Goal: Task Accomplishment & Management: Use online tool/utility

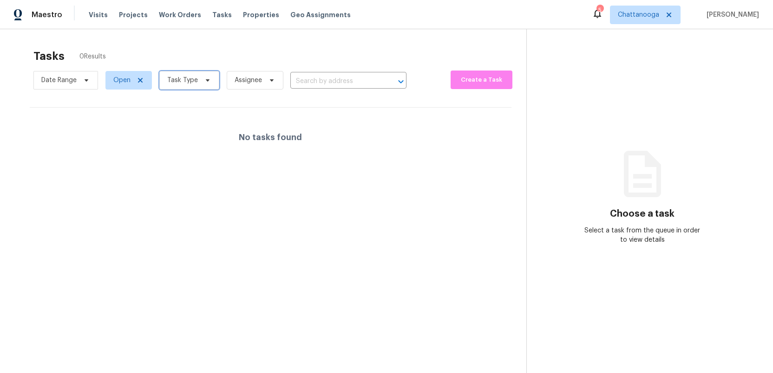
click at [206, 83] on icon at bounding box center [207, 80] width 7 height 7
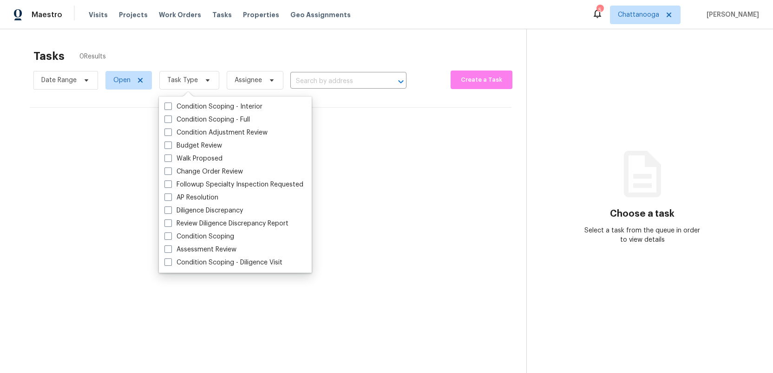
click at [207, 38] on div "Tasks 0 Results Date Range Open Task Type Assignee ​ Create a Task No tasks fou…" at bounding box center [386, 215] width 773 height 373
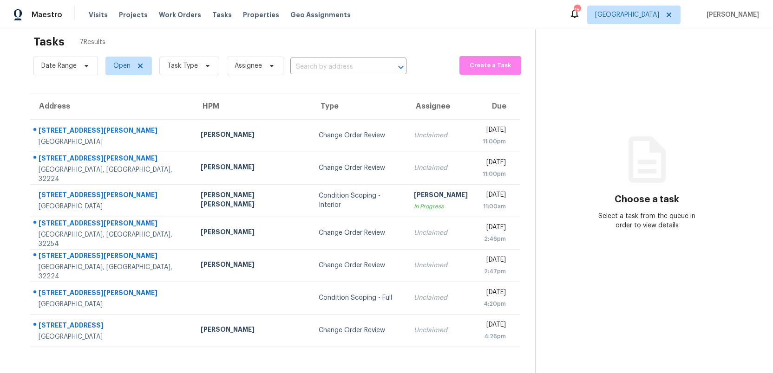
scroll to position [29, 0]
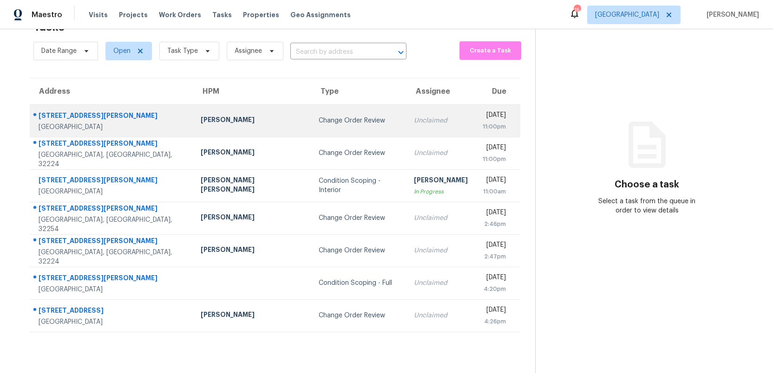
click at [319, 122] on div "Change Order Review" at bounding box center [359, 120] width 80 height 9
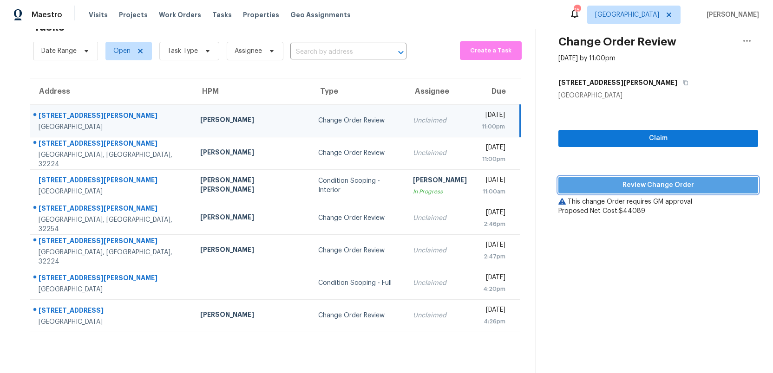
click at [635, 188] on span "Review Change Order" at bounding box center [658, 186] width 185 height 12
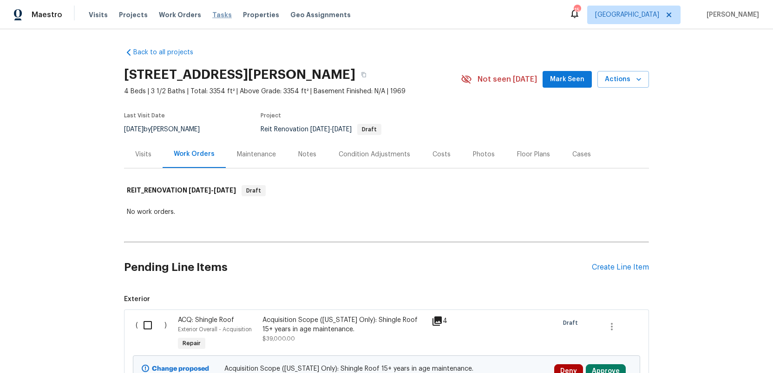
click at [212, 12] on span "Tasks" at bounding box center [222, 15] width 20 height 7
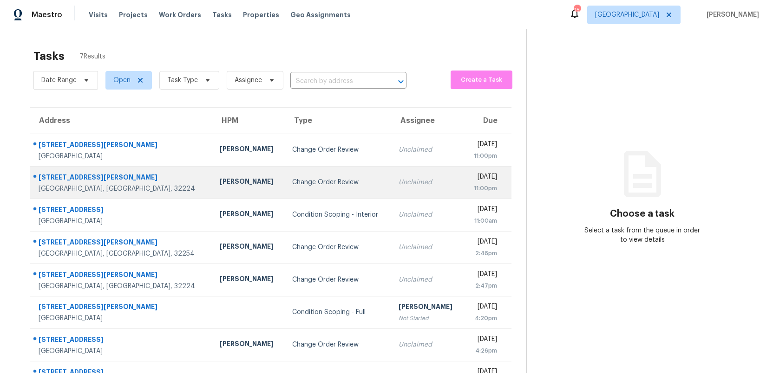
click at [292, 180] on div "Change Order Review" at bounding box center [338, 182] width 92 height 9
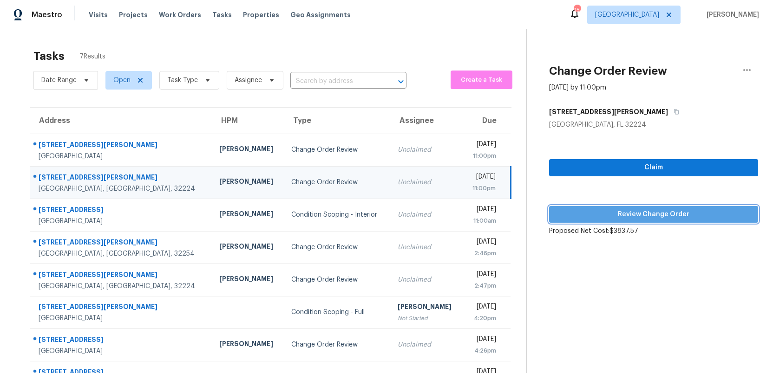
click at [641, 216] on span "Review Change Order" at bounding box center [653, 215] width 194 height 12
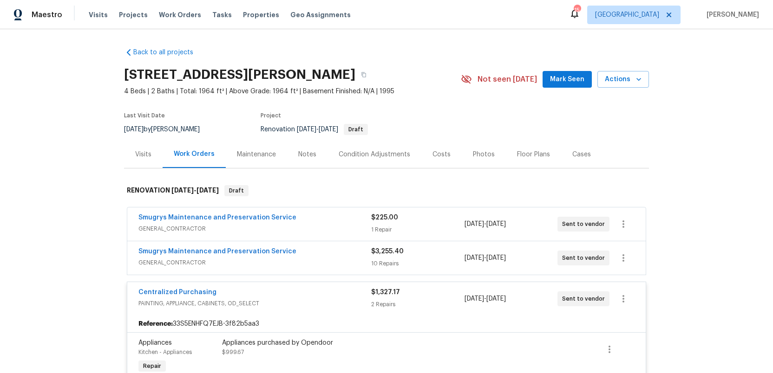
click at [212, 18] on div "Tasks" at bounding box center [222, 15] width 20 height 10
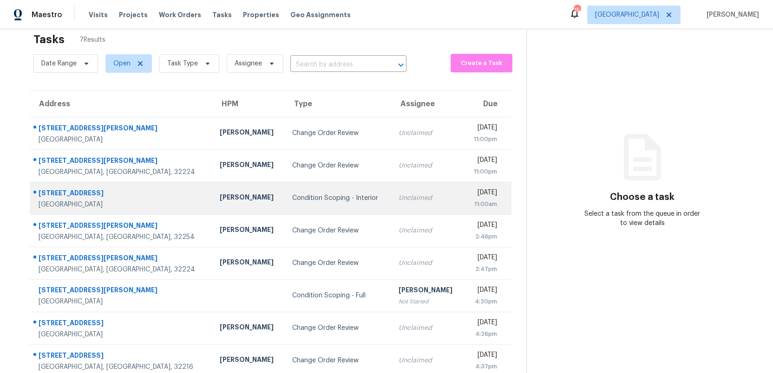
scroll to position [29, 0]
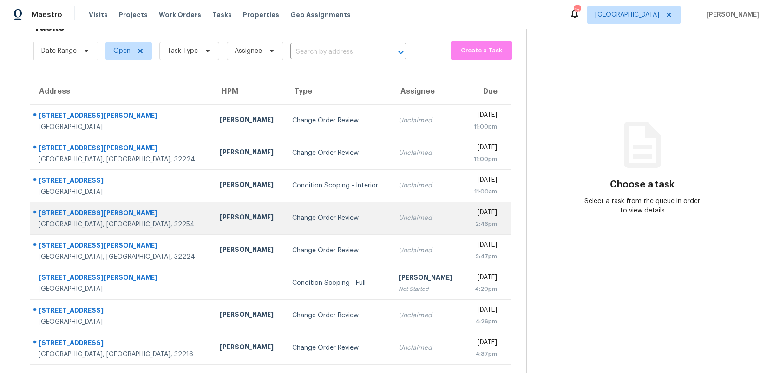
click at [307, 219] on div "Change Order Review" at bounding box center [338, 218] width 92 height 9
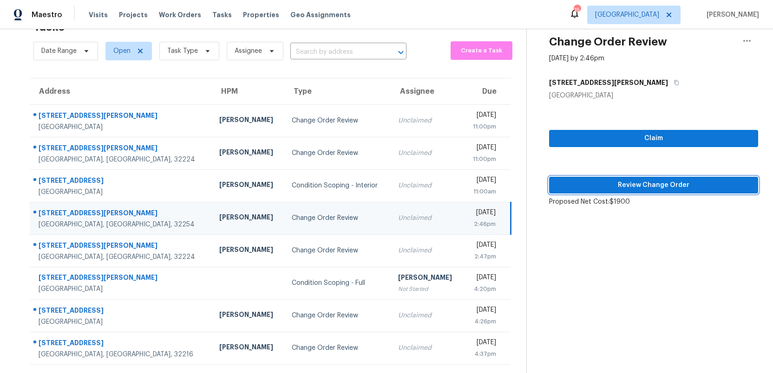
click at [654, 184] on span "Review Change Order" at bounding box center [653, 186] width 194 height 12
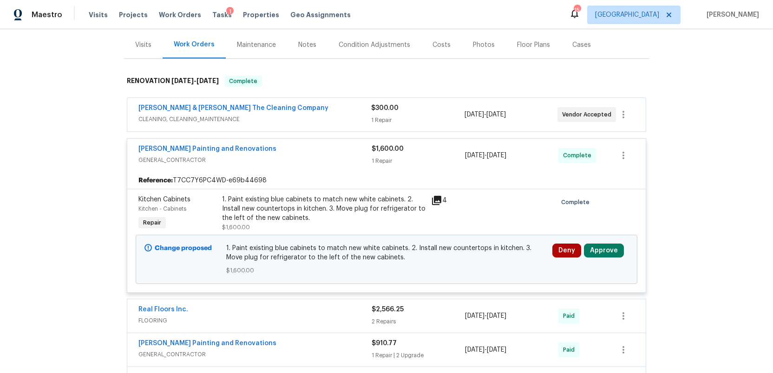
scroll to position [114, 0]
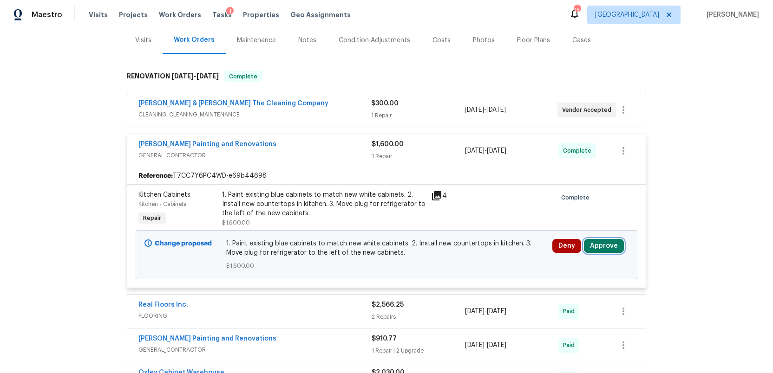
click at [595, 246] on button "Approve" at bounding box center [604, 246] width 40 height 14
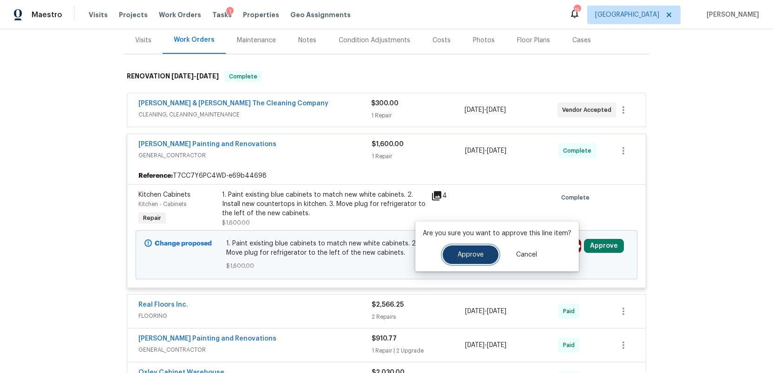
click at [451, 255] on button "Approve" at bounding box center [471, 255] width 56 height 19
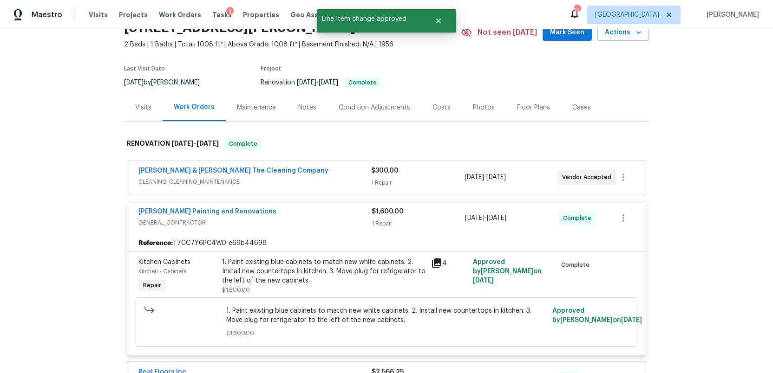
scroll to position [0, 0]
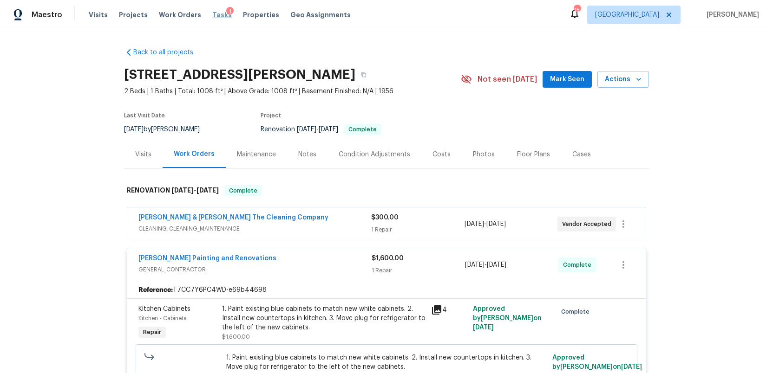
click at [212, 14] on span "Tasks" at bounding box center [222, 15] width 20 height 7
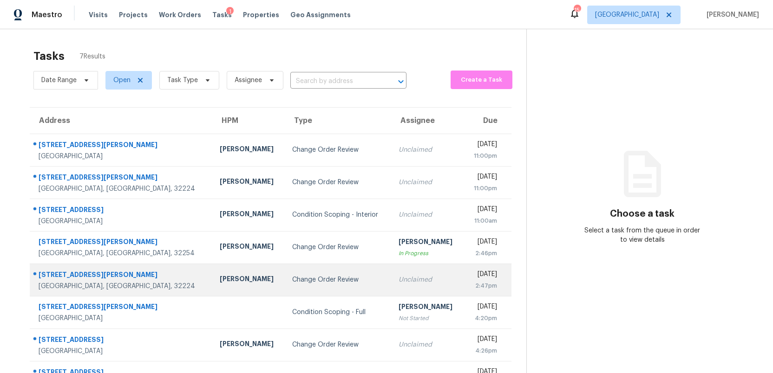
click at [314, 276] on div "Change Order Review" at bounding box center [338, 279] width 92 height 9
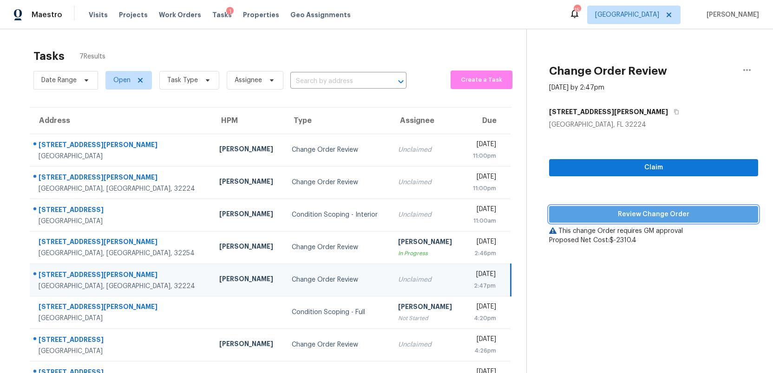
click at [634, 213] on span "Review Change Order" at bounding box center [653, 215] width 194 height 12
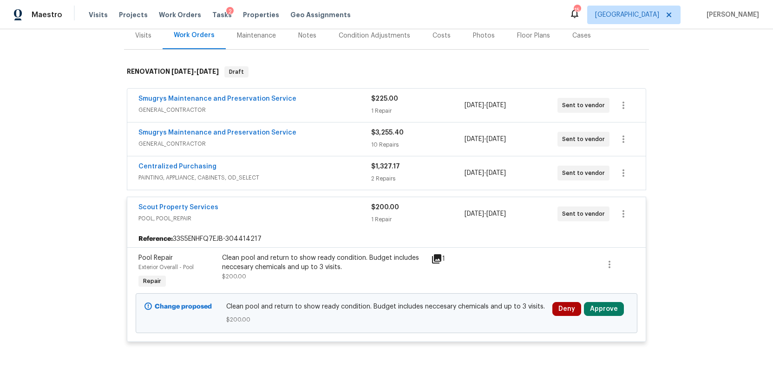
scroll to position [150, 0]
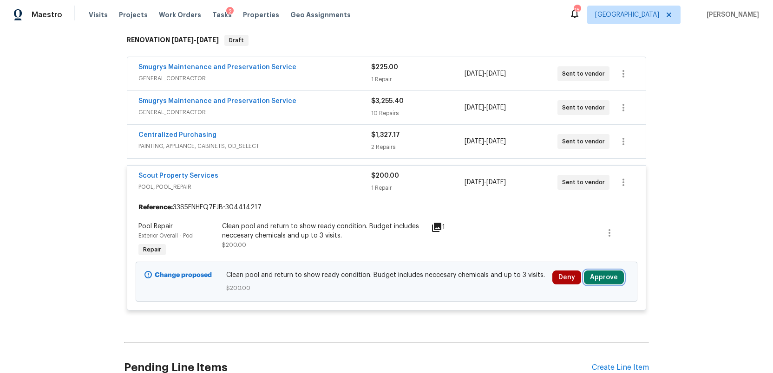
click at [607, 280] on button "Approve" at bounding box center [604, 278] width 40 height 14
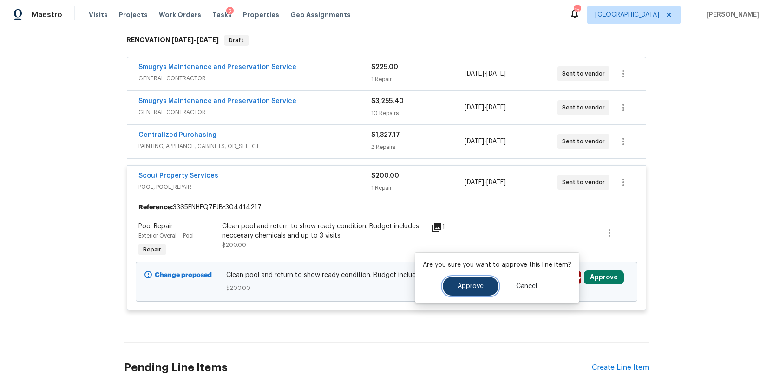
click at [460, 286] on span "Approve" at bounding box center [471, 286] width 26 height 7
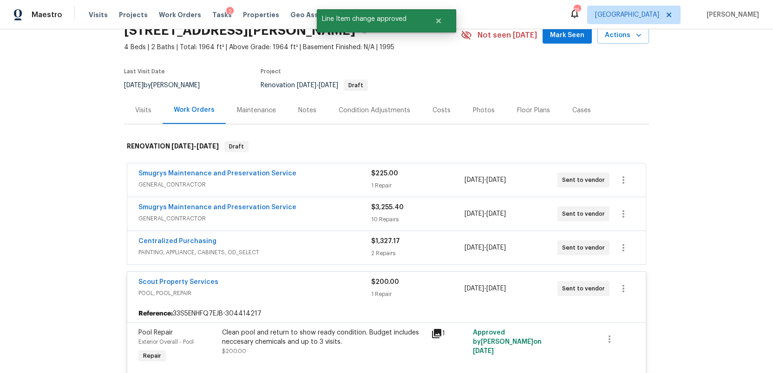
scroll to position [0, 0]
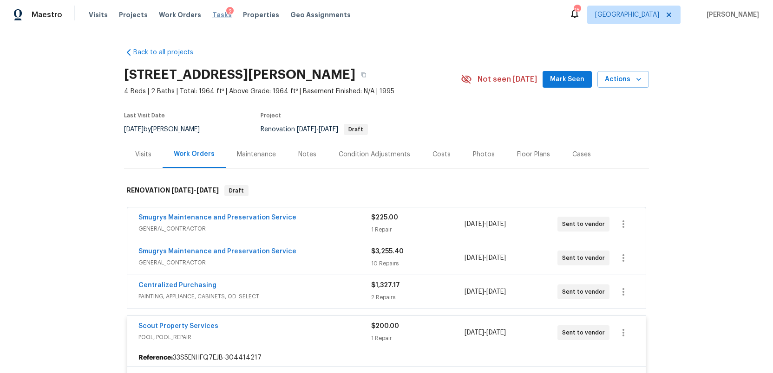
click at [212, 15] on span "Tasks" at bounding box center [222, 15] width 20 height 7
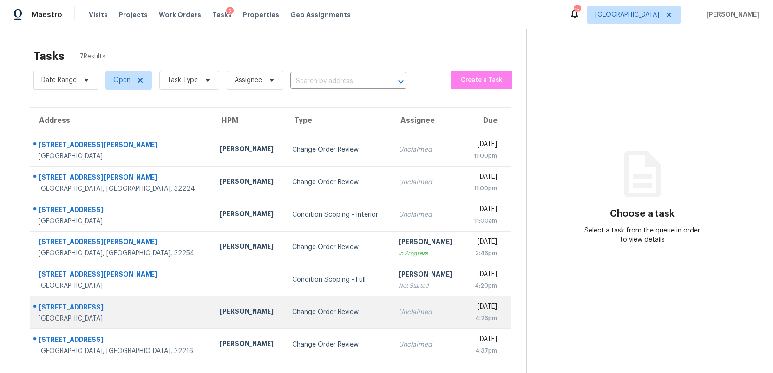
click at [292, 309] on div "Change Order Review" at bounding box center [338, 312] width 92 height 9
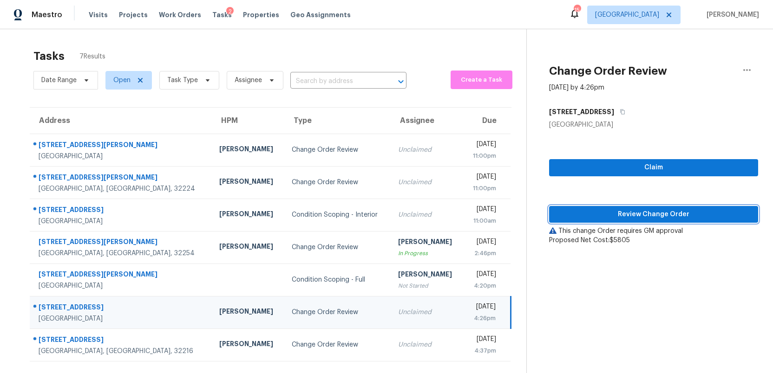
click at [626, 211] on span "Review Change Order" at bounding box center [653, 215] width 194 height 12
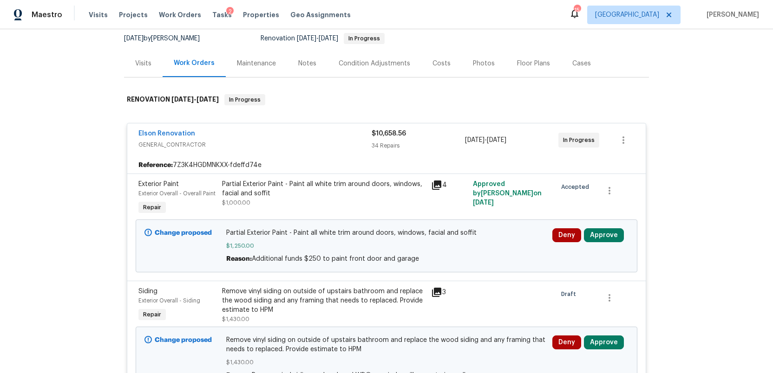
scroll to position [93, 0]
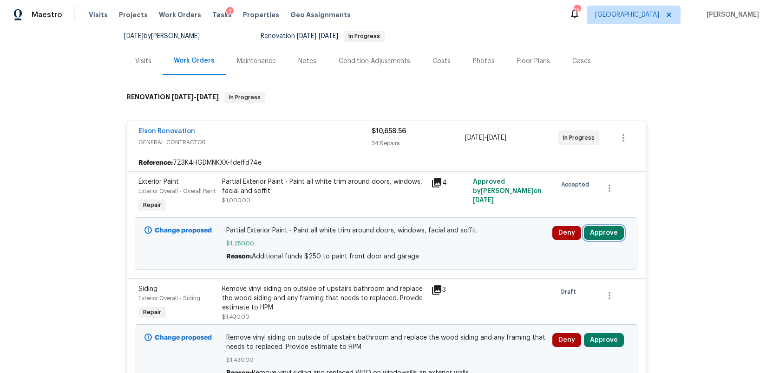
click at [605, 235] on button "Approve" at bounding box center [604, 233] width 40 height 14
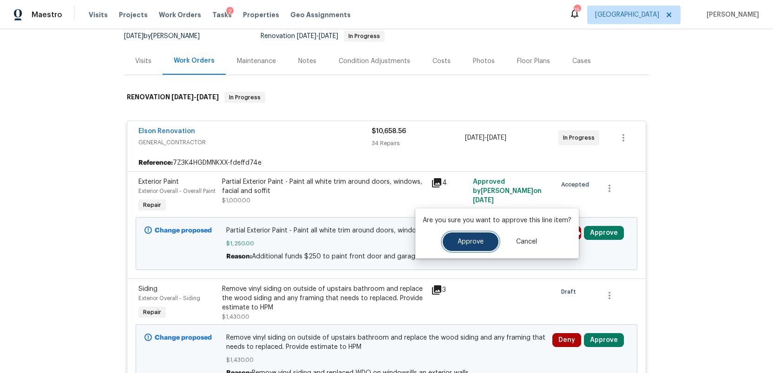
click at [475, 242] on span "Approve" at bounding box center [471, 242] width 26 height 7
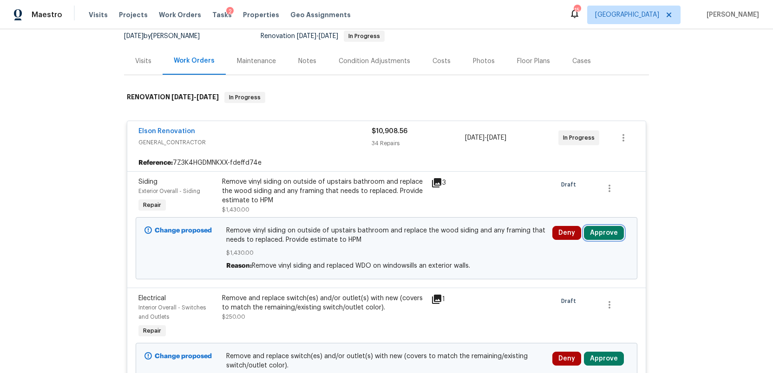
click at [599, 234] on button "Approve" at bounding box center [604, 233] width 40 height 14
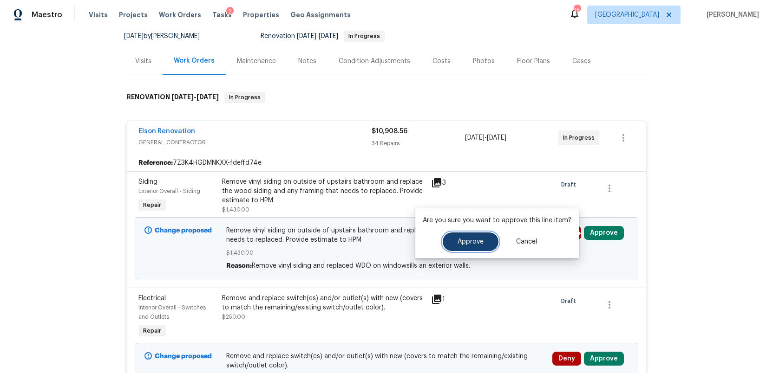
click at [478, 243] on span "Approve" at bounding box center [471, 242] width 26 height 7
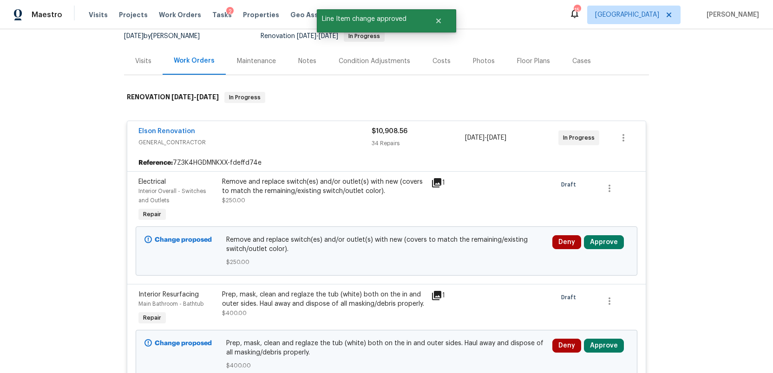
scroll to position [91, 0]
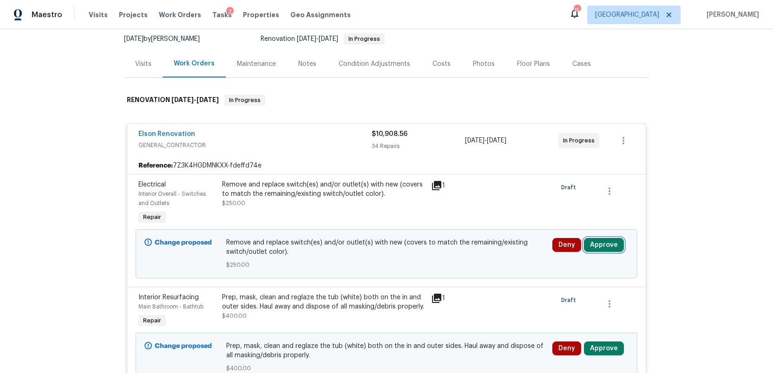
click at [603, 249] on button "Approve" at bounding box center [604, 245] width 40 height 14
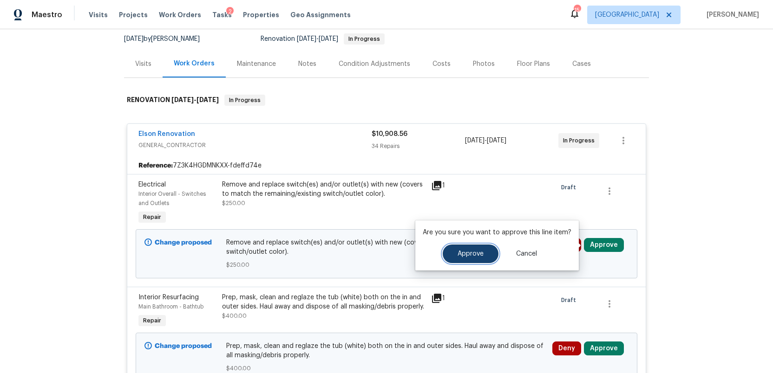
click at [463, 257] on span "Approve" at bounding box center [471, 254] width 26 height 7
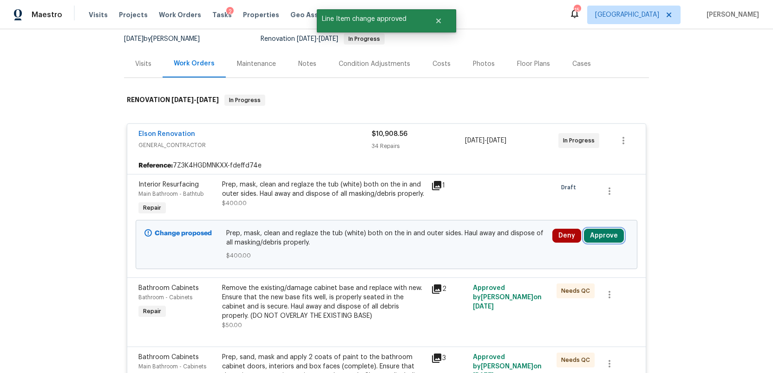
click at [604, 239] on button "Approve" at bounding box center [604, 236] width 40 height 14
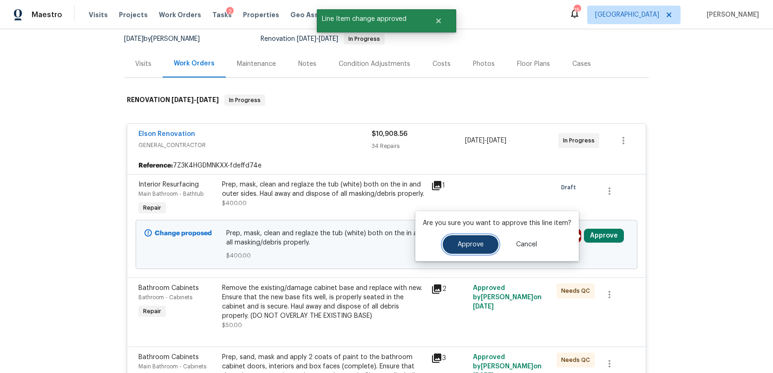
click at [461, 243] on span "Approve" at bounding box center [471, 245] width 26 height 7
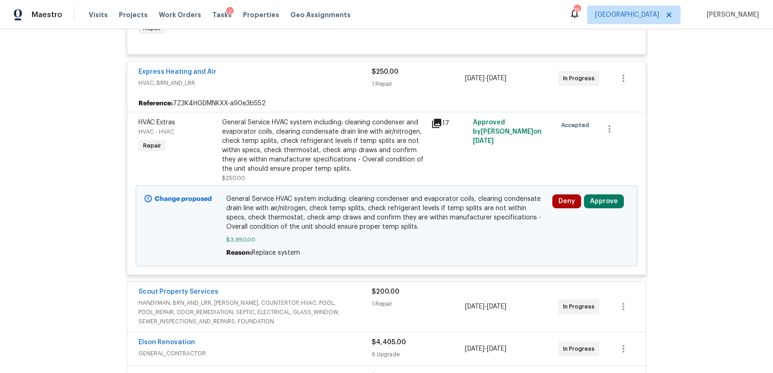
scroll to position [2746, 0]
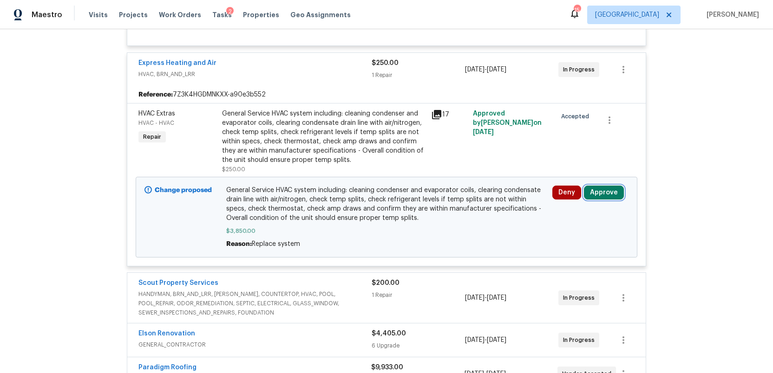
click at [603, 200] on button "Approve" at bounding box center [604, 193] width 40 height 14
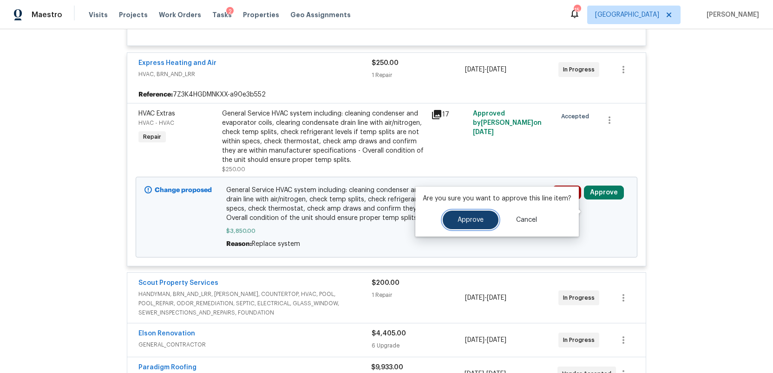
click at [467, 219] on span "Approve" at bounding box center [471, 220] width 26 height 7
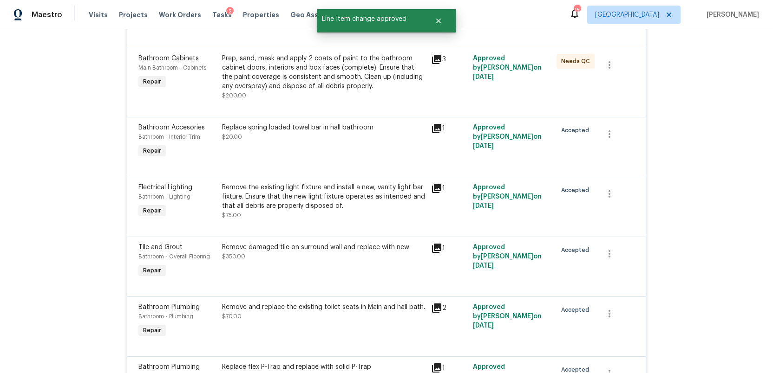
scroll to position [0, 0]
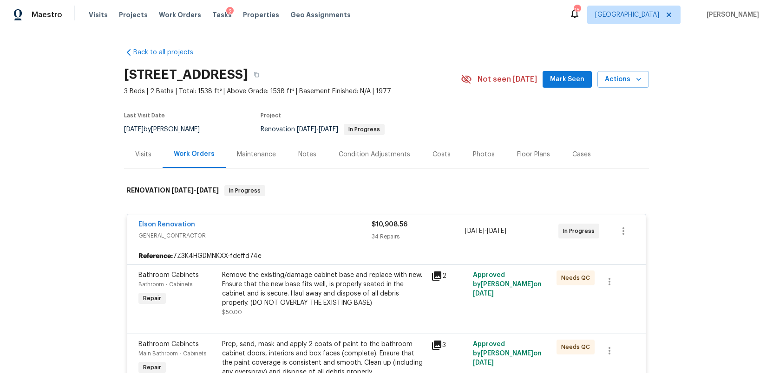
click at [438, 156] on div "Costs" at bounding box center [441, 154] width 18 height 9
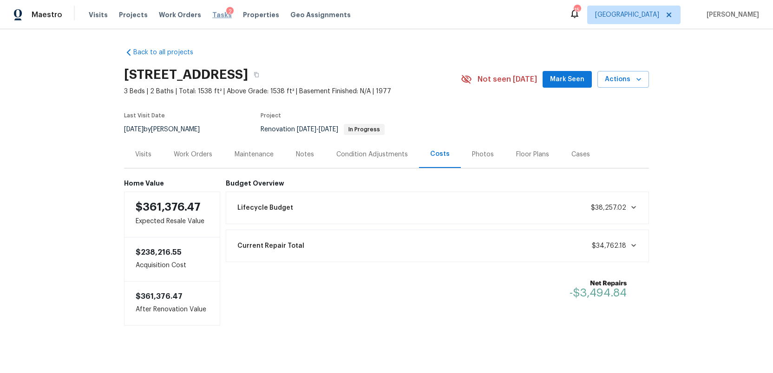
click at [212, 12] on span "Tasks" at bounding box center [222, 15] width 20 height 7
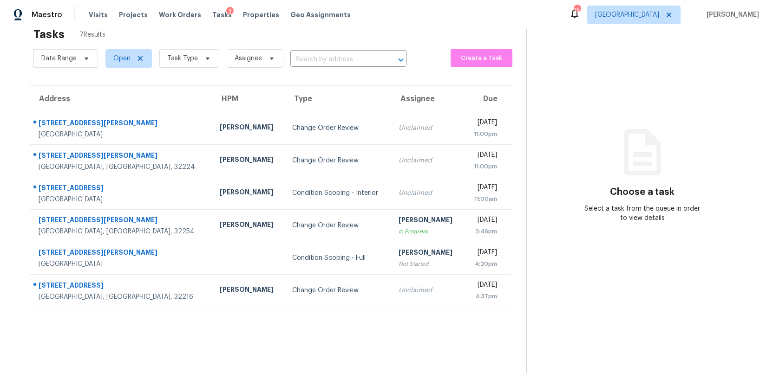
scroll to position [29, 0]
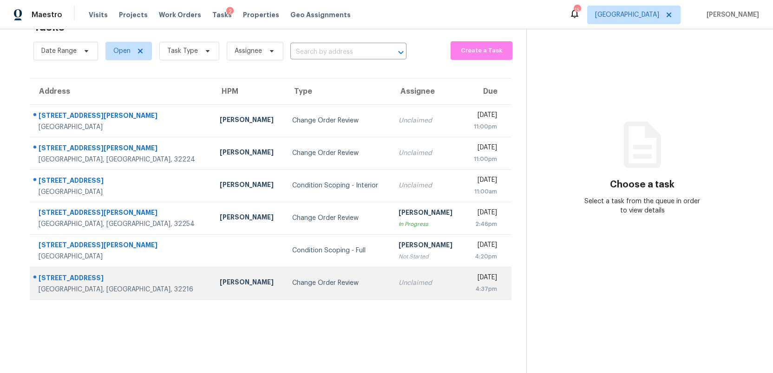
click at [306, 289] on td "Change Order Review" at bounding box center [338, 283] width 106 height 33
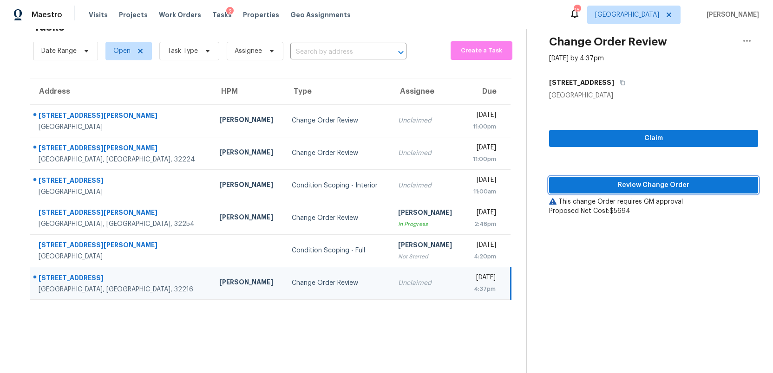
click at [658, 187] on span "Review Change Order" at bounding box center [653, 186] width 194 height 12
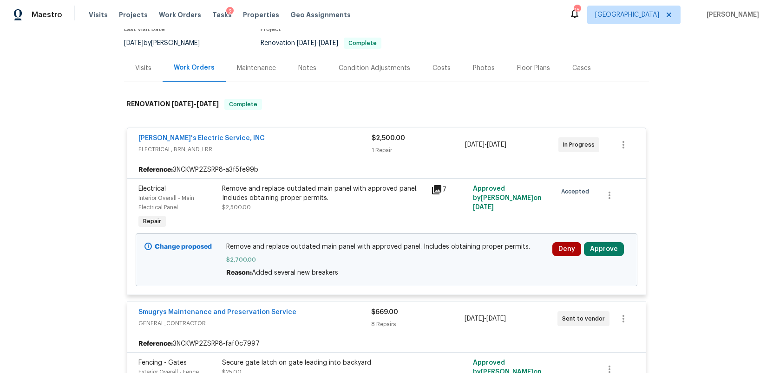
scroll to position [87, 0]
click at [599, 250] on button "Approve" at bounding box center [604, 249] width 40 height 14
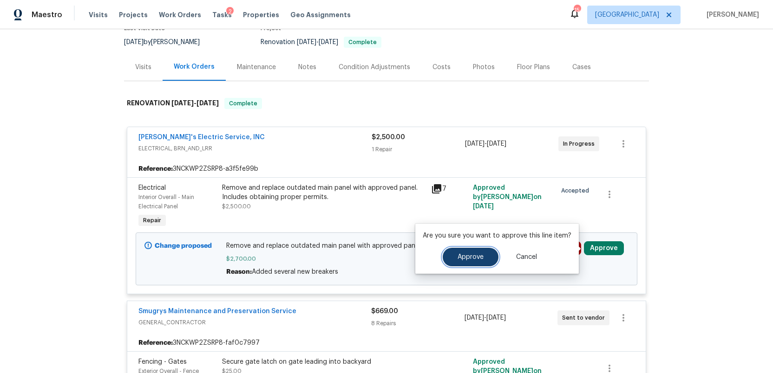
click at [450, 256] on button "Approve" at bounding box center [471, 257] width 56 height 19
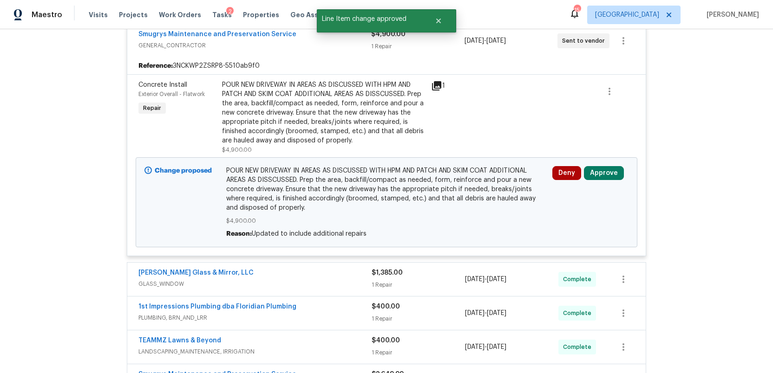
scroll to position [1094, 0]
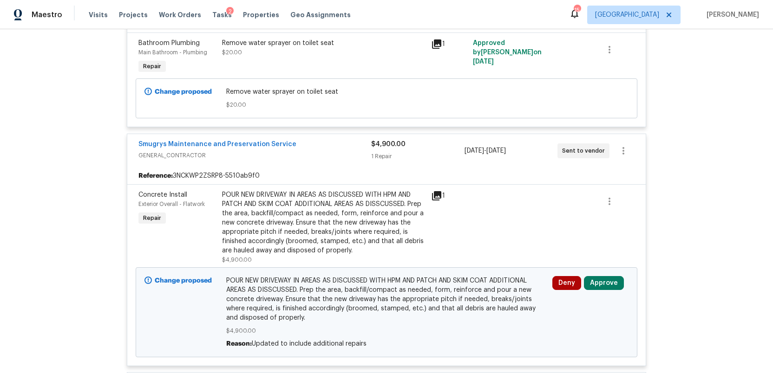
click at [434, 197] on icon at bounding box center [436, 195] width 9 height 9
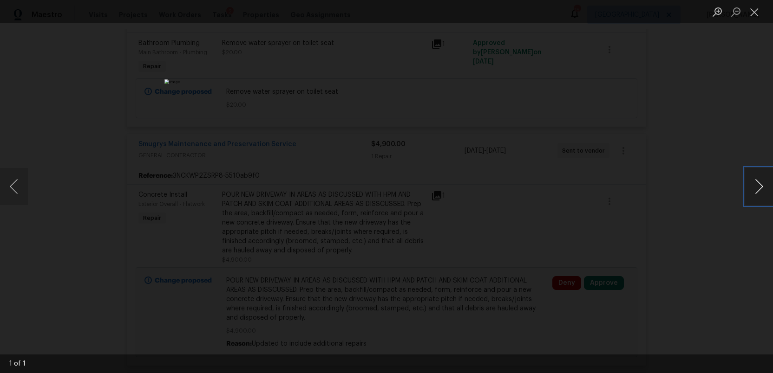
click at [761, 190] on button "Next image" at bounding box center [759, 186] width 28 height 37
click at [753, 12] on button "Close lightbox" at bounding box center [754, 12] width 19 height 16
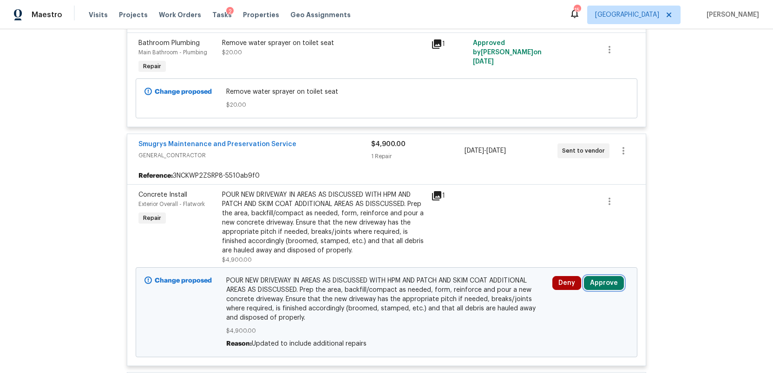
click at [605, 289] on button "Approve" at bounding box center [604, 283] width 40 height 14
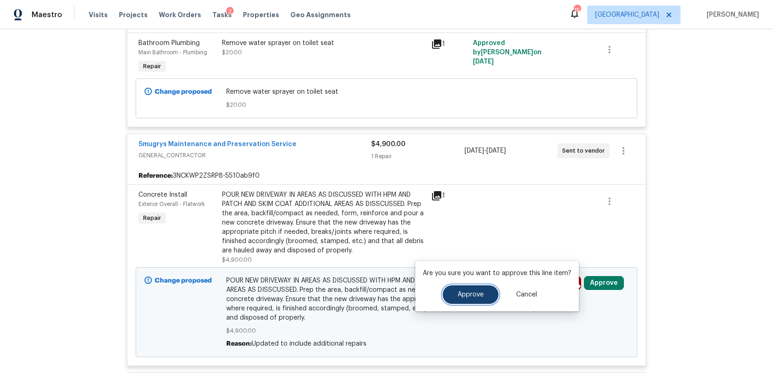
click at [472, 296] on span "Approve" at bounding box center [471, 295] width 26 height 7
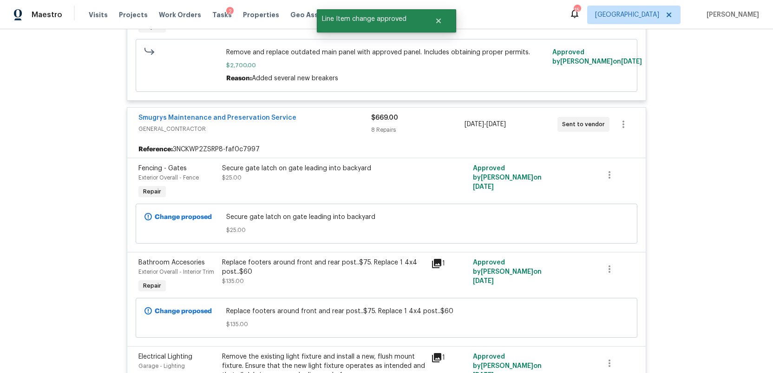
scroll to position [0, 0]
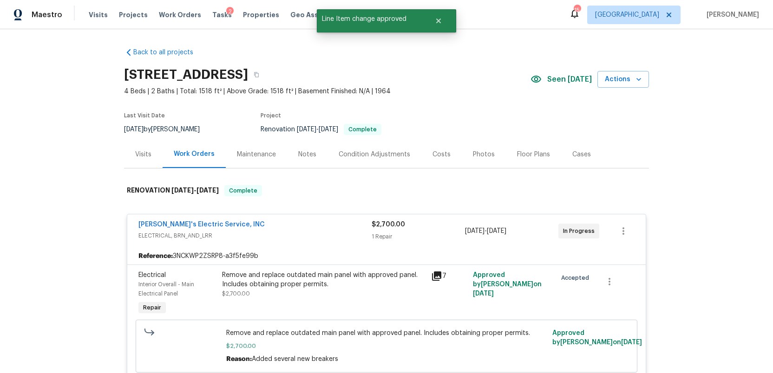
click at [436, 153] on div "Costs" at bounding box center [441, 154] width 18 height 9
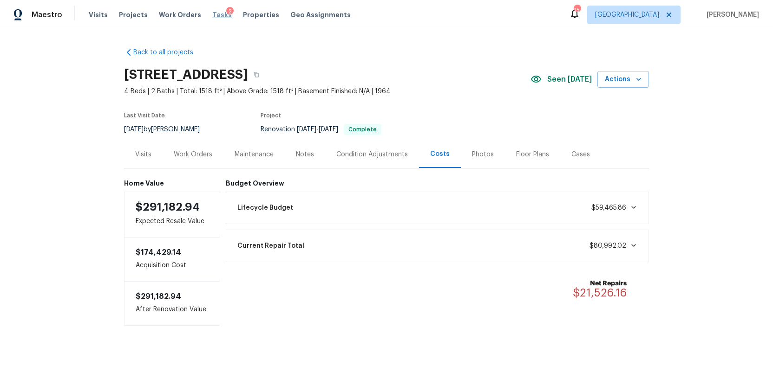
click at [212, 14] on span "Tasks" at bounding box center [222, 15] width 20 height 7
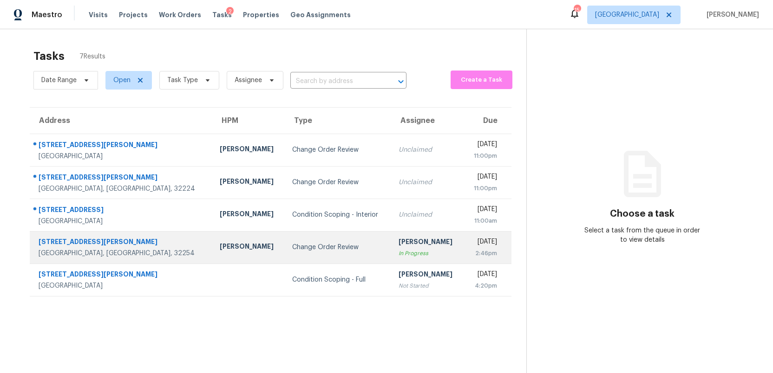
click at [285, 255] on td "Change Order Review" at bounding box center [338, 247] width 106 height 33
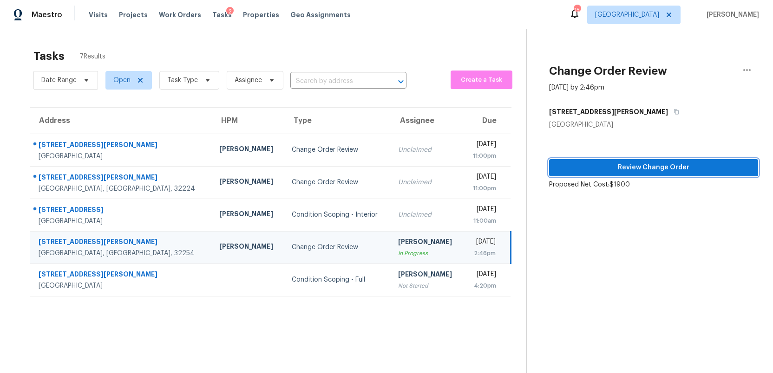
click at [602, 163] on span "Review Change Order" at bounding box center [653, 168] width 194 height 12
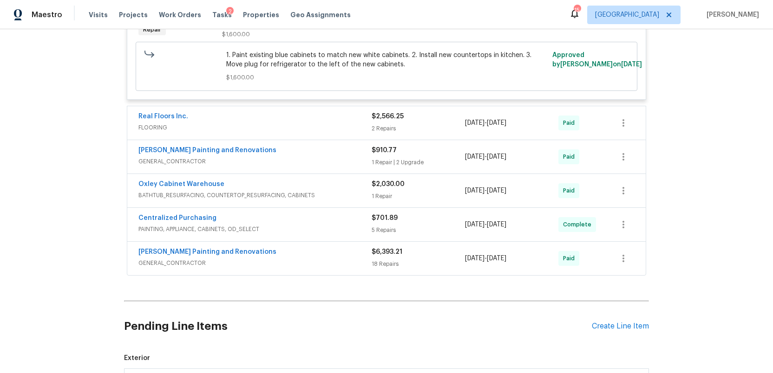
scroll to position [559, 0]
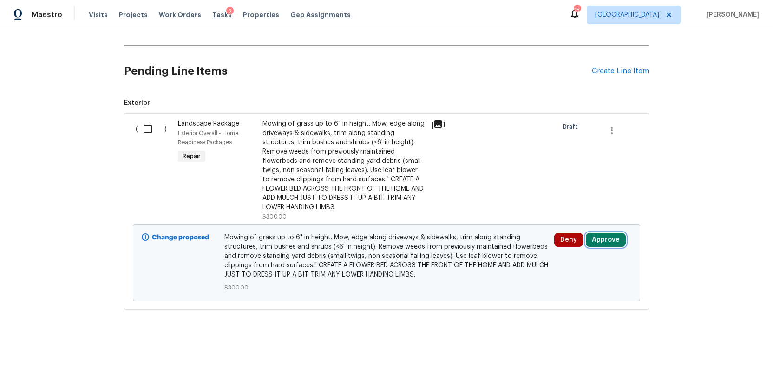
click at [612, 242] on button "Approve" at bounding box center [606, 240] width 40 height 14
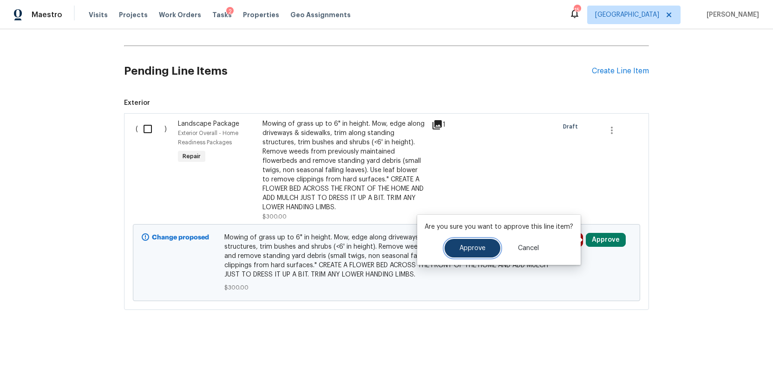
click at [469, 249] on span "Approve" at bounding box center [472, 248] width 26 height 7
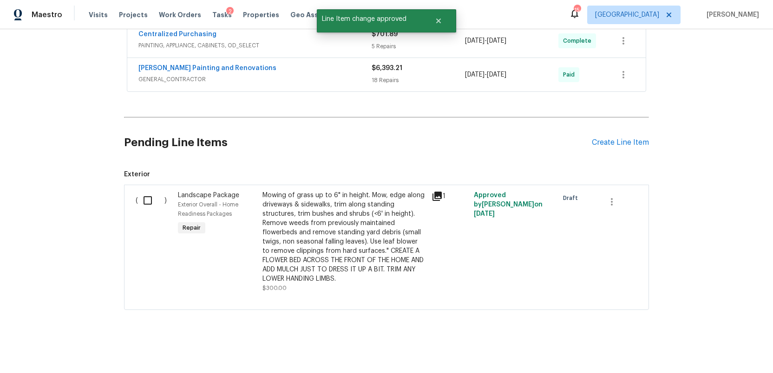
scroll to position [0, 0]
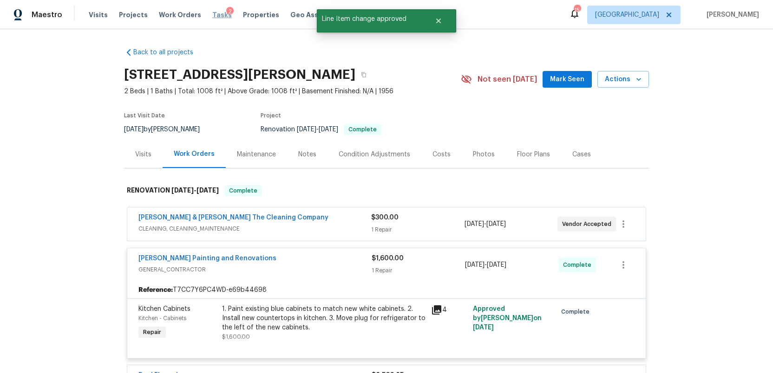
click at [216, 17] on span "Tasks" at bounding box center [222, 15] width 20 height 7
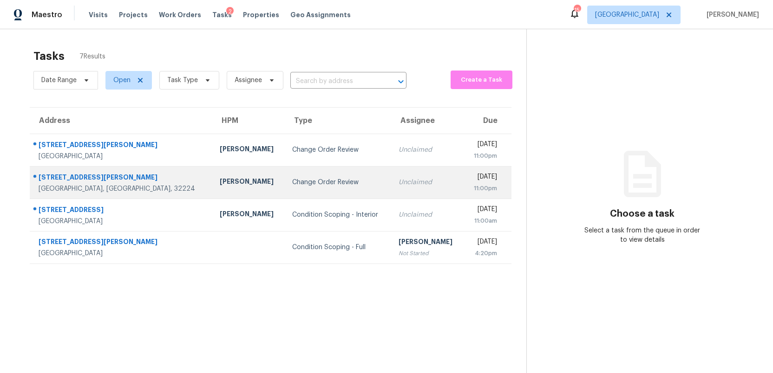
click at [292, 180] on div "Change Order Review" at bounding box center [338, 182] width 92 height 9
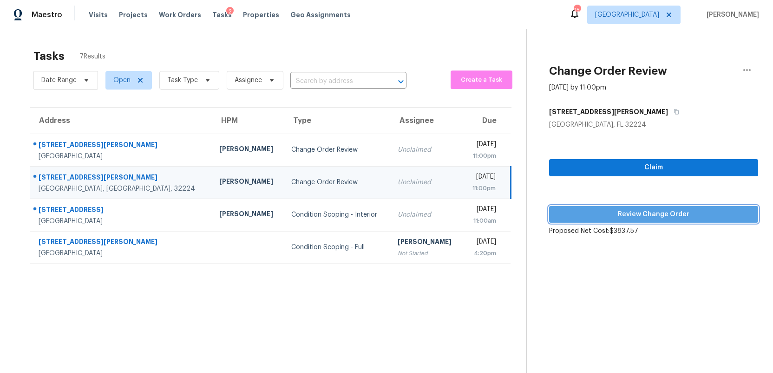
click at [693, 213] on span "Review Change Order" at bounding box center [653, 215] width 194 height 12
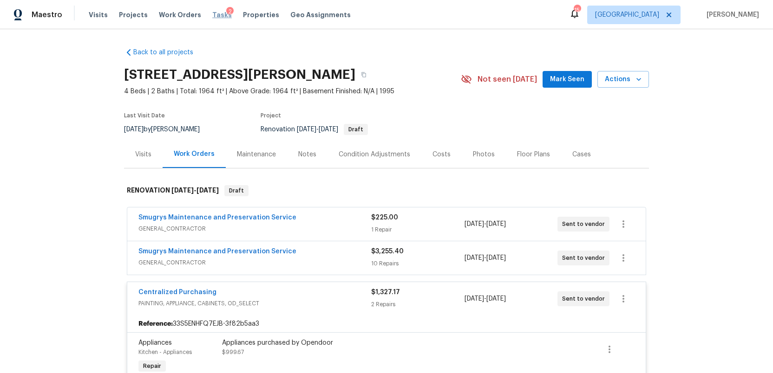
click at [214, 14] on span "Tasks" at bounding box center [222, 15] width 20 height 7
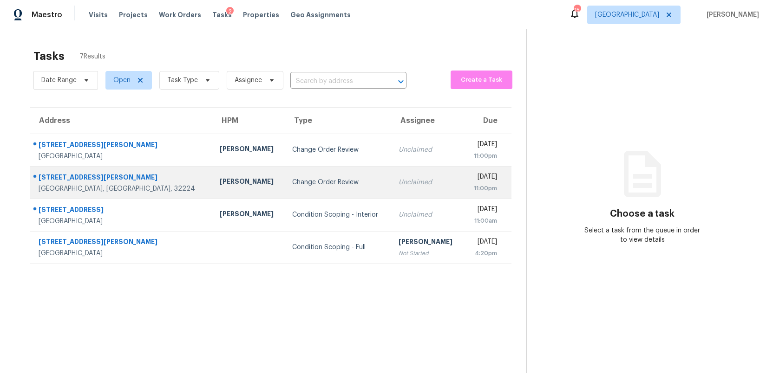
click at [471, 182] on div "[DATE]" at bounding box center [484, 178] width 26 height 12
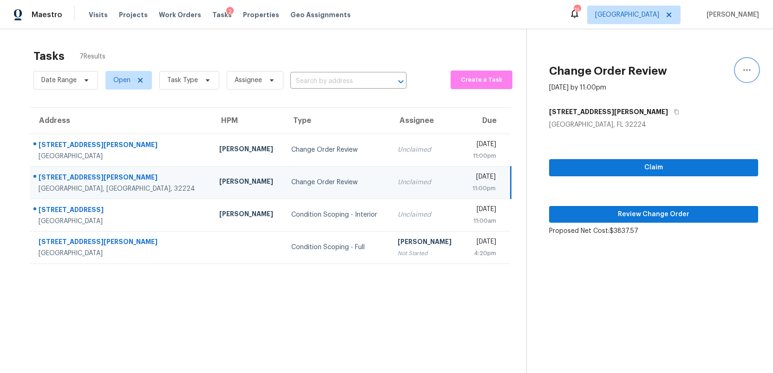
click at [750, 71] on icon "button" at bounding box center [746, 70] width 7 height 2
click at [690, 77] on link "Cancel this task" at bounding box center [693, 72] width 79 height 14
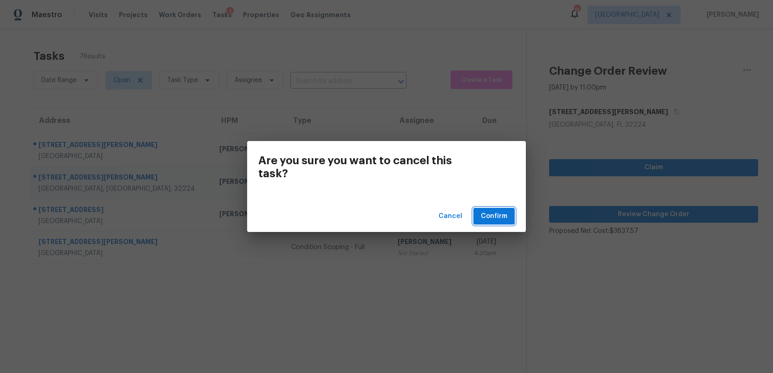
click at [486, 218] on span "Confirm" at bounding box center [494, 217] width 26 height 12
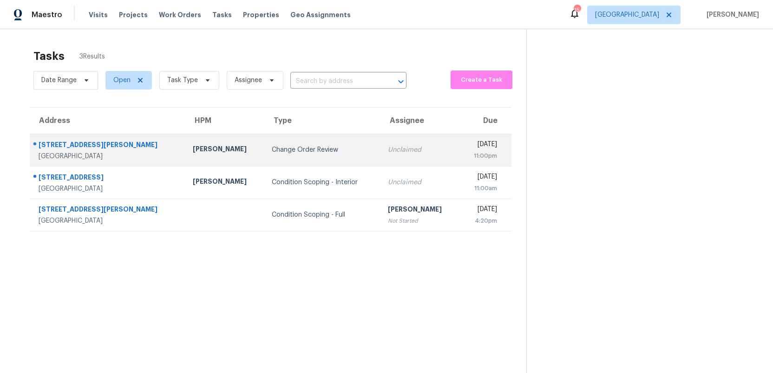
click at [309, 153] on div "Change Order Review" at bounding box center [322, 149] width 101 height 9
